Goal: Task Accomplishment & Management: Manage account settings

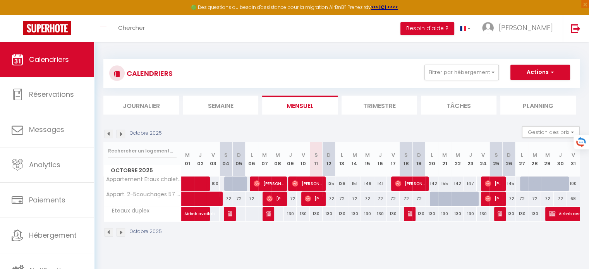
click at [437, 199] on div at bounding box center [436, 199] width 13 height 15
type input "72"
type input "Lun 20 Octobre 2025"
type input "[DATE]"
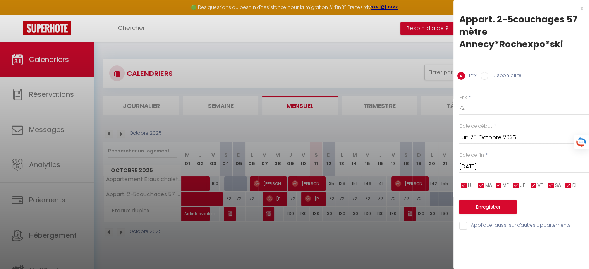
click at [437, 199] on div at bounding box center [294, 134] width 589 height 269
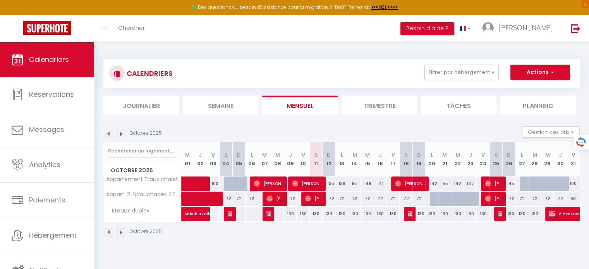
click at [438, 198] on div at bounding box center [444, 199] width 13 height 15
type input "72"
type input "[DATE]"
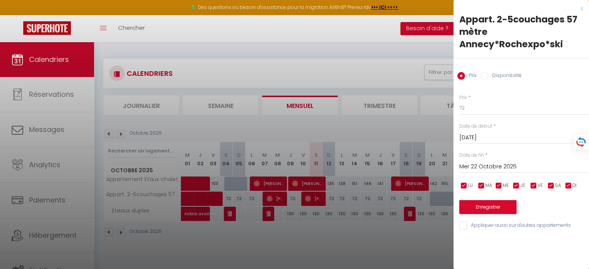
click at [481, 167] on input "Mer 22 Octobre 2025" at bounding box center [524, 167] width 130 height 10
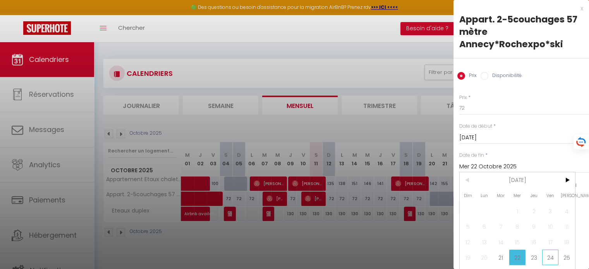
click at [545, 257] on span "24" at bounding box center [550, 257] width 17 height 15
type input "Ven 24 Octobre 2025"
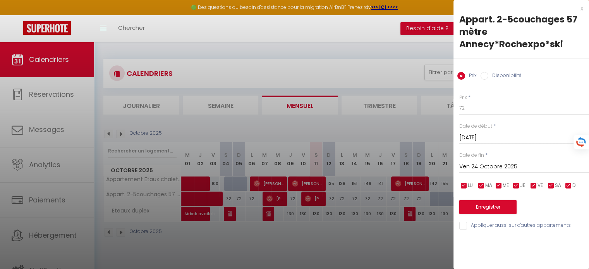
click at [505, 73] on label "Disponibilité" at bounding box center [504, 76] width 33 height 9
click at [488, 73] on input "Disponibilité" at bounding box center [484, 76] width 8 height 8
radio input "true"
radio input "false"
click at [492, 206] on button "Enregistrer" at bounding box center [487, 208] width 57 height 14
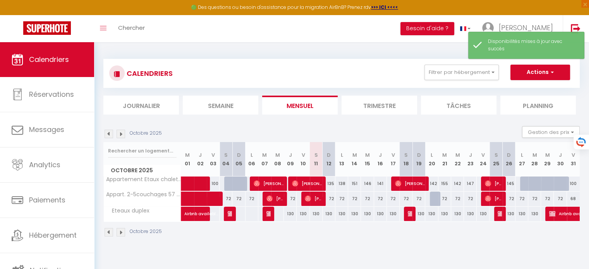
click at [432, 197] on div at bounding box center [436, 199] width 13 height 15
select select "1"
type input "Lun 20 Octobre 2025"
type input "[DATE]"
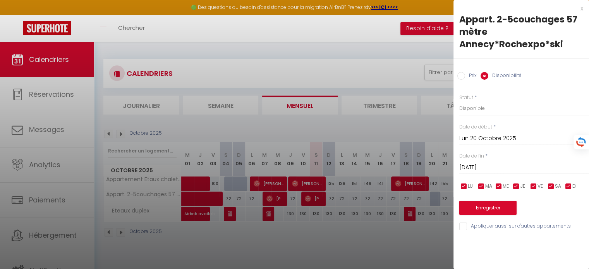
click at [486, 75] on input "Disponibilité" at bounding box center [484, 76] width 8 height 8
click at [486, 207] on button "Enregistrer" at bounding box center [487, 208] width 57 height 14
